Goal: Find specific page/section: Find specific page/section

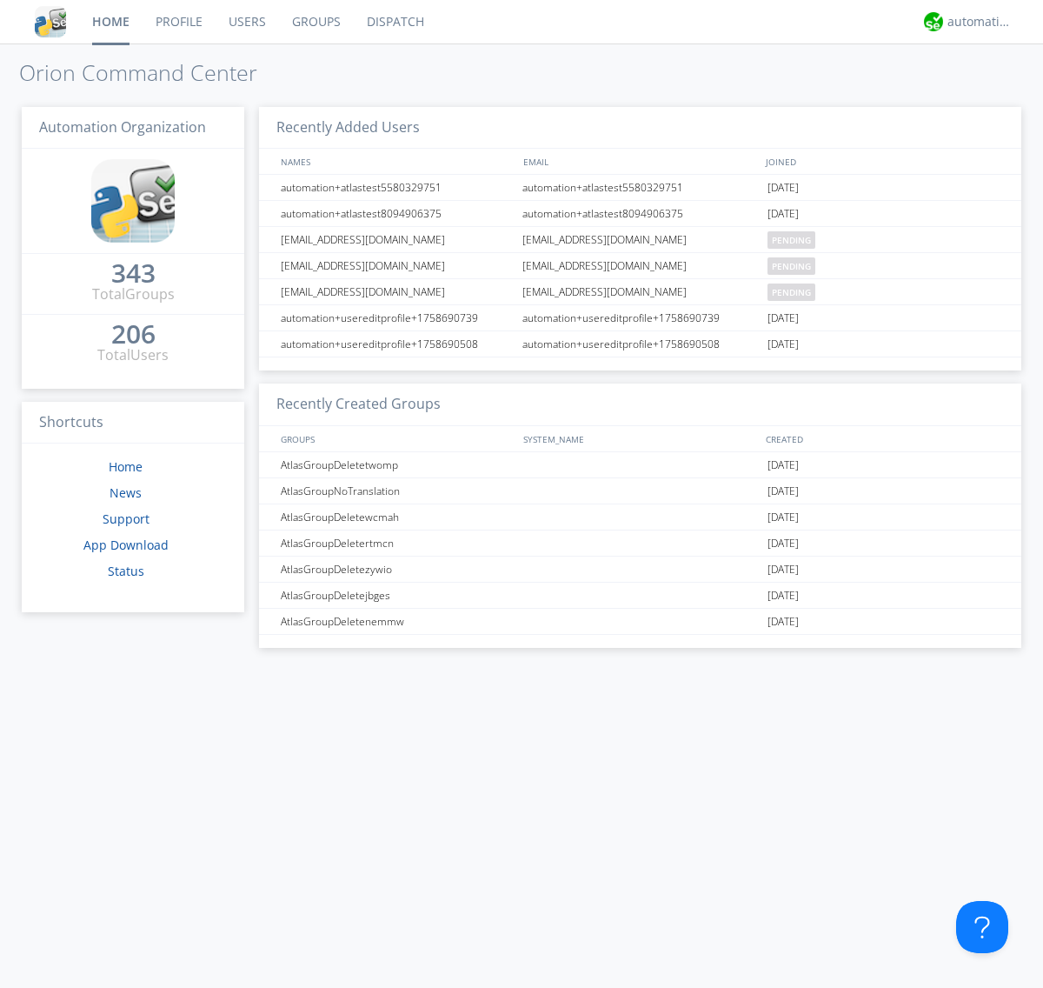
click at [394, 22] on link "Dispatch" at bounding box center [395, 21] width 83 height 43
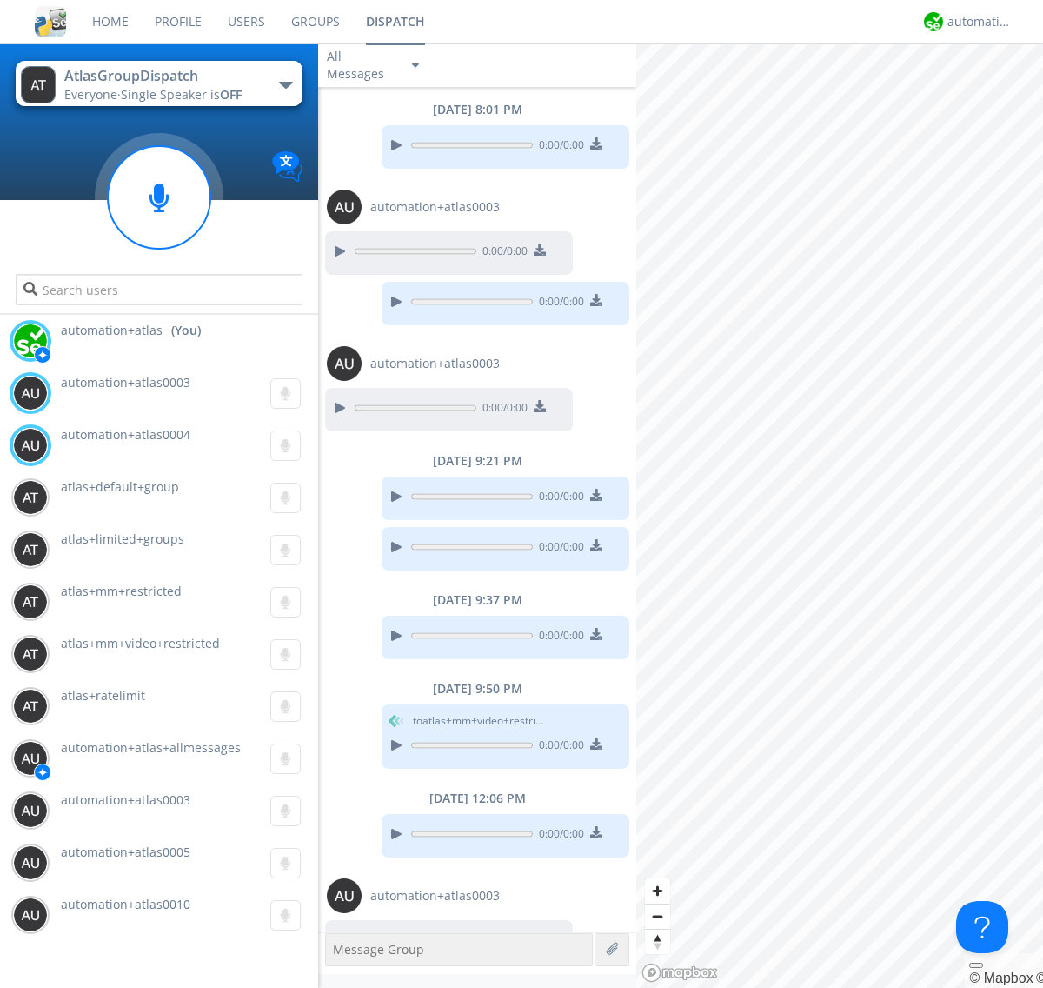
scroll to position [38, 0]
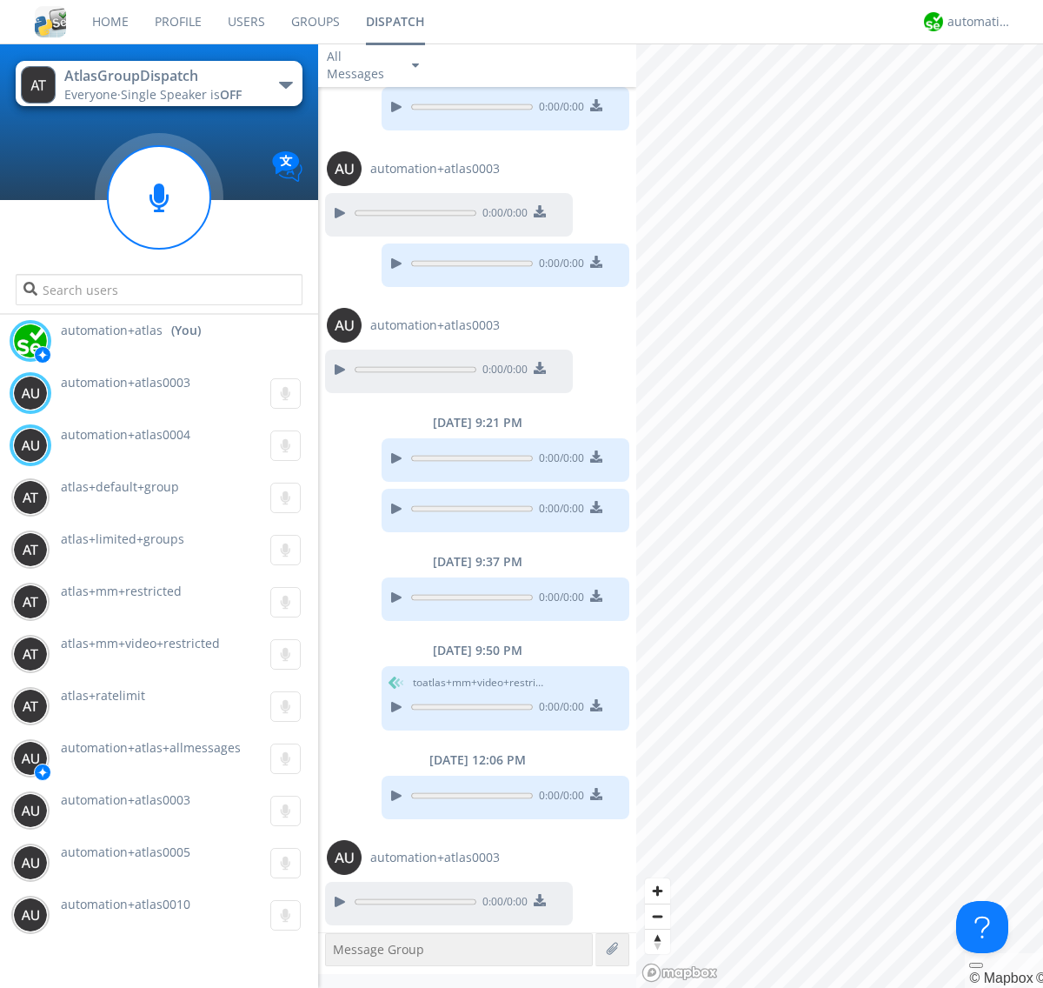
click at [285, 84] on div "button" at bounding box center [286, 85] width 14 height 7
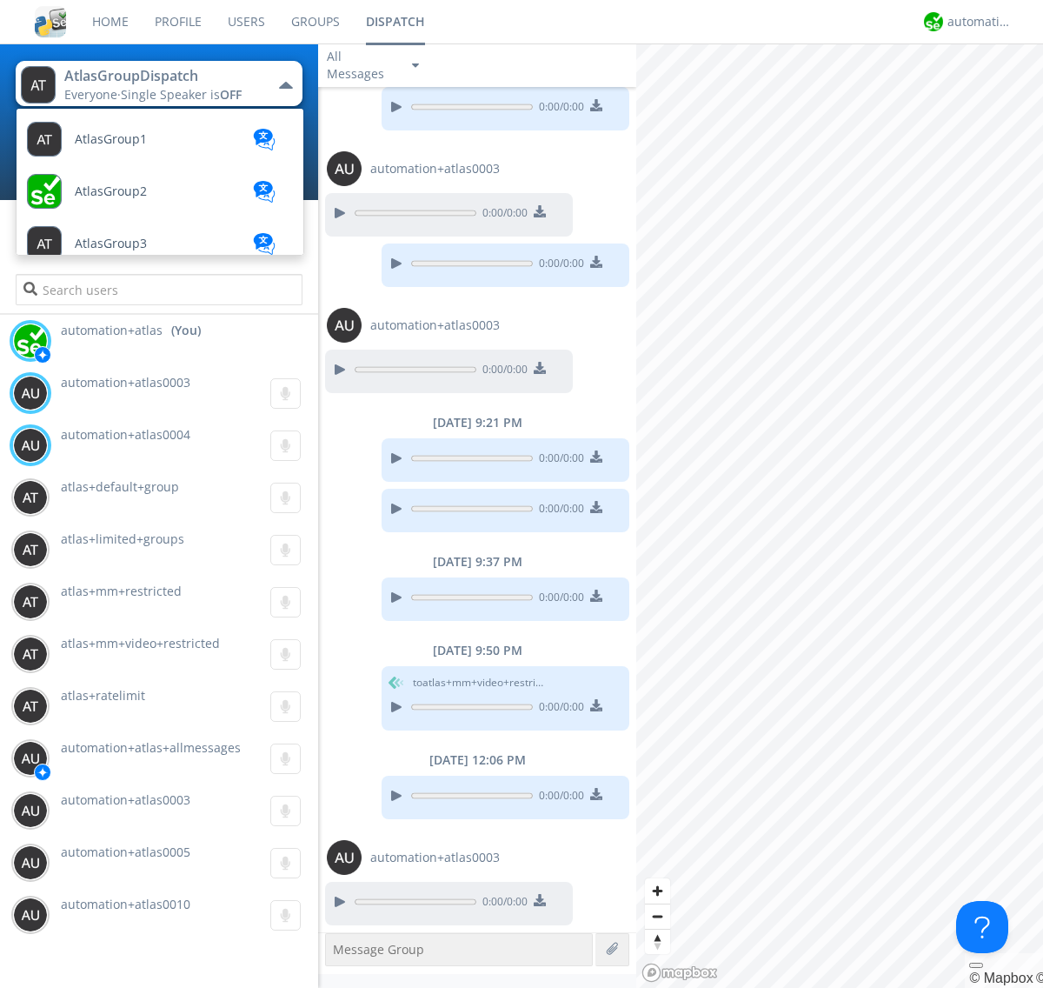
click at [135, 707] on span "AtlasGroupDispatch2" at bounding box center [136, 713] width 123 height 13
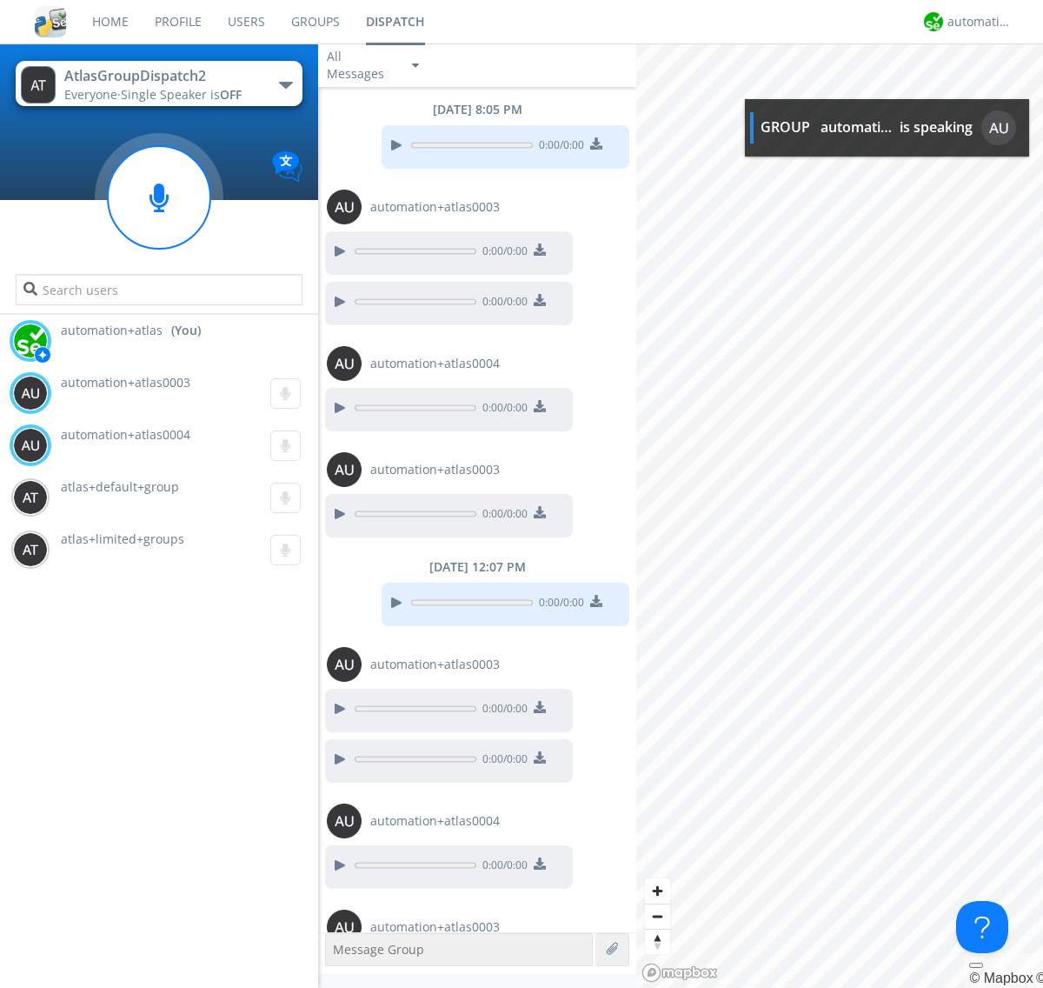
scroll to position [70, 0]
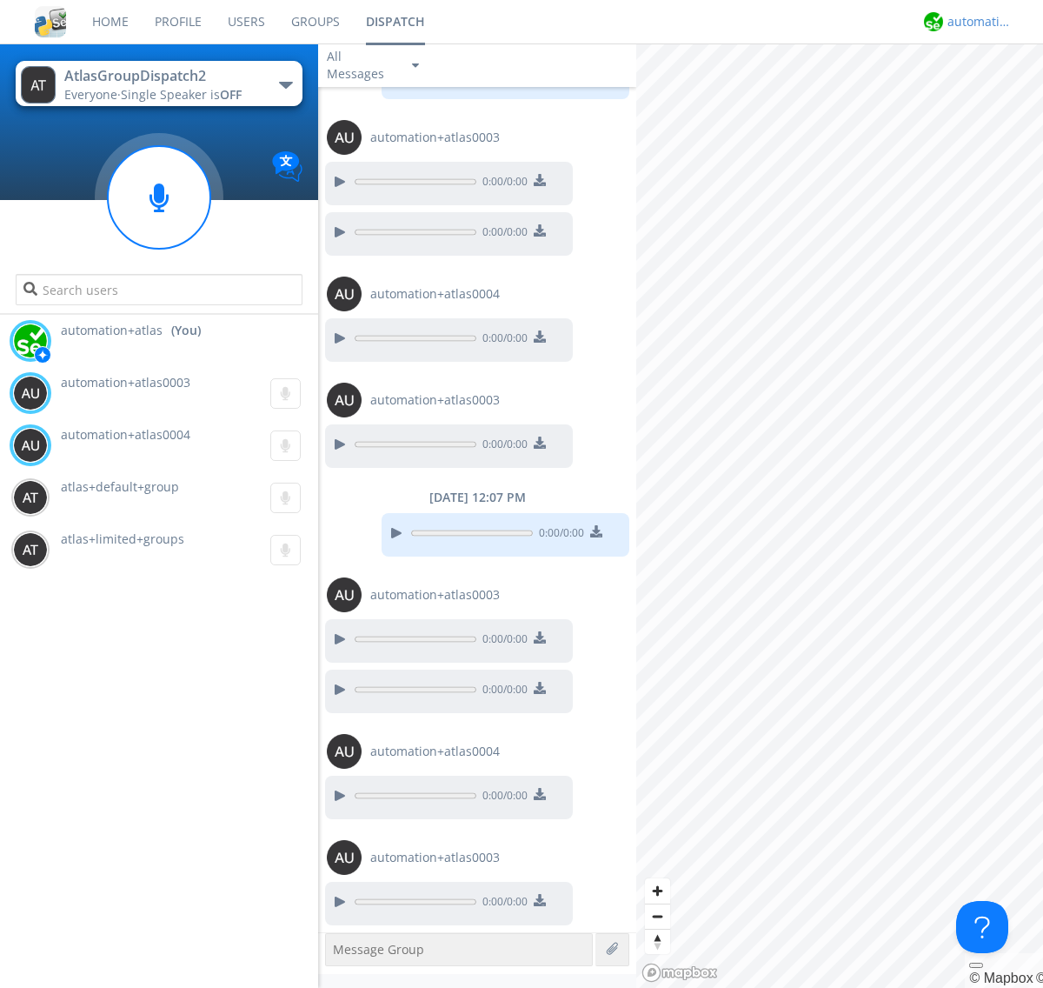
click at [975, 22] on div "automation+atlas" at bounding box center [980, 21] width 65 height 17
